Goal: Find contact information: Find contact information

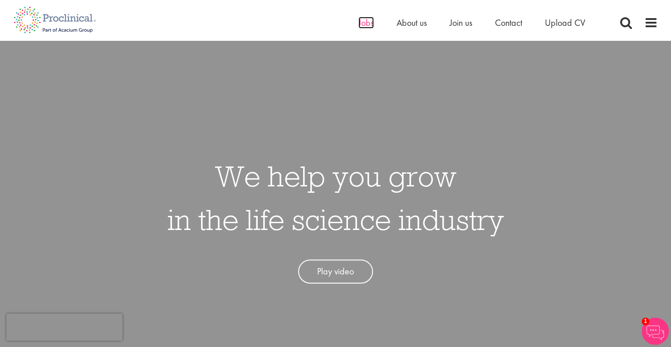
click at [361, 27] on span "Jobs" at bounding box center [366, 23] width 15 height 12
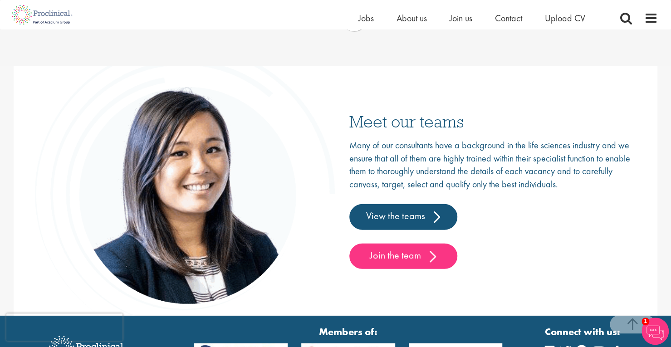
scroll to position [1359, 0]
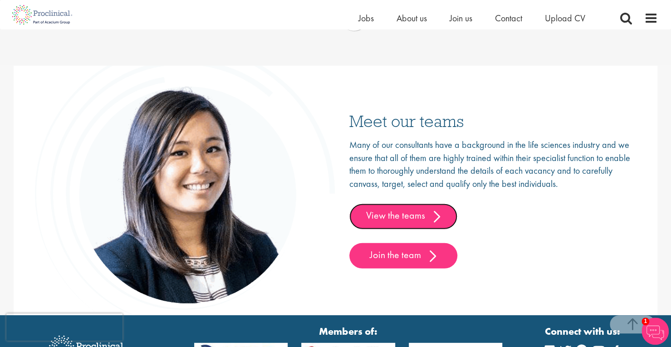
click at [408, 218] on link "View the teams" at bounding box center [403, 216] width 108 height 25
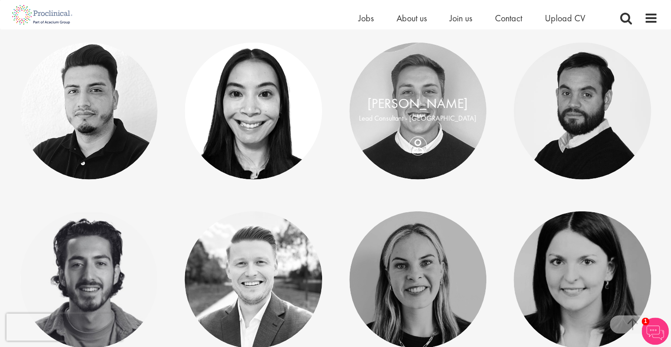
scroll to position [1048, 0]
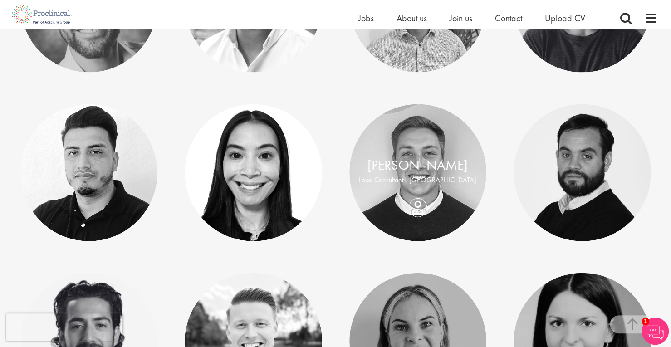
click at [422, 174] on div "Bo Forsen" at bounding box center [418, 166] width 119 height 20
click at [424, 167] on link "Bo Forsen" at bounding box center [418, 165] width 100 height 17
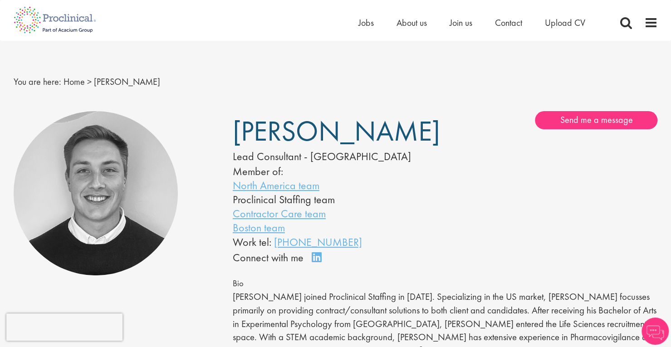
scroll to position [2, 0]
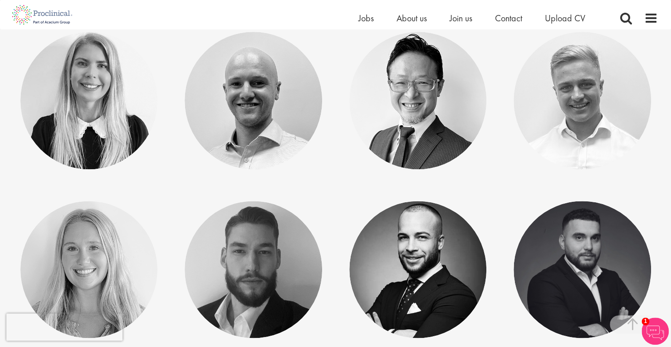
scroll to position [614, 0]
